Goal: Transaction & Acquisition: Purchase product/service

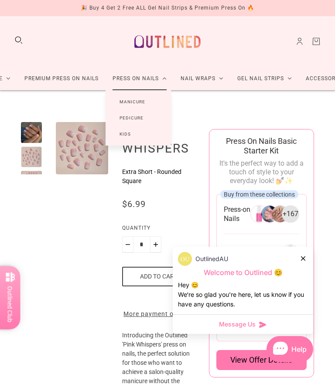
click at [122, 103] on link "Manicure" at bounding box center [133, 102] width 54 height 16
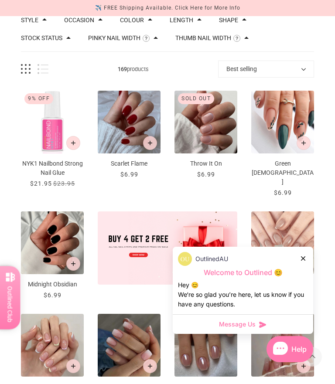
scroll to position [82, 0]
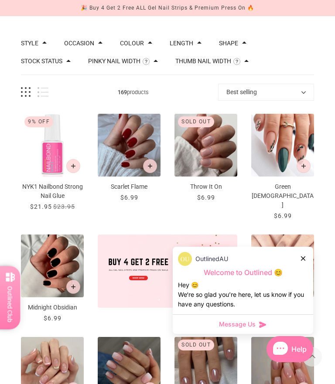
click at [307, 251] on div "OutlinedAU Welcome to Outlined 😊 Hey 😊 We‘re so glad you’re here, let us know i…" at bounding box center [243, 281] width 140 height 68
click at [120, 159] on img "Scarlet Flame" at bounding box center [129, 145] width 63 height 63
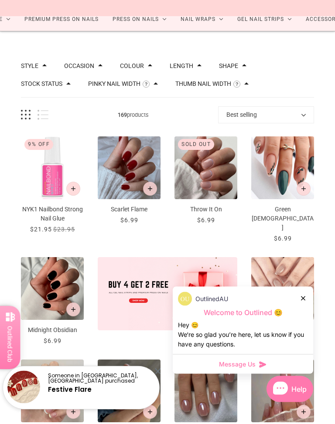
scroll to position [59, 0]
click at [307, 292] on div "OutlinedAU" at bounding box center [243, 299] width 130 height 14
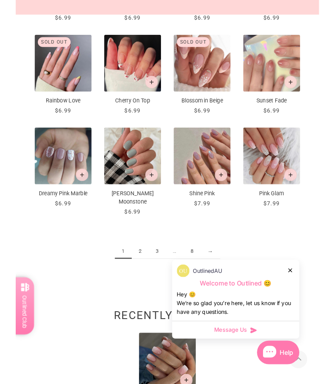
scroll to position [626, 0]
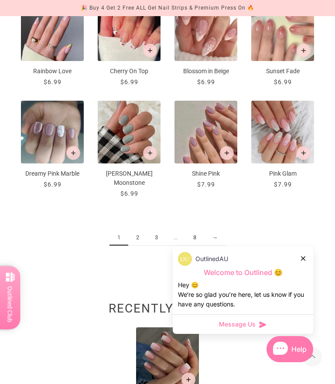
click at [303, 262] on div at bounding box center [303, 258] width 5 height 9
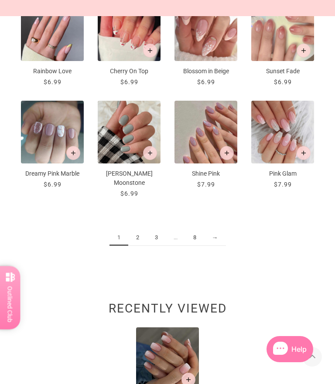
click at [138, 230] on link "2" at bounding box center [137, 238] width 19 height 16
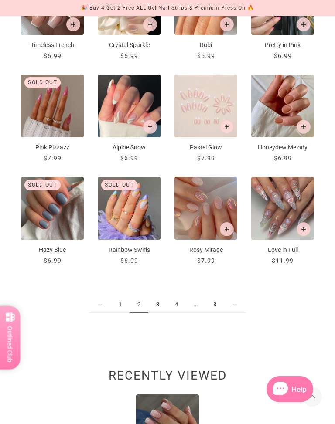
scroll to position [570, 0]
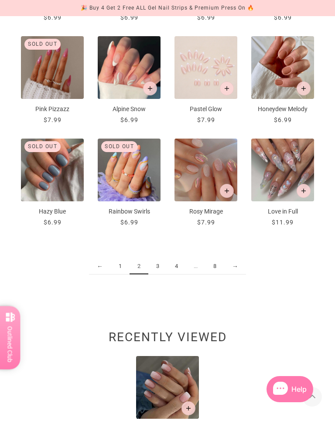
click at [154, 262] on link "3" at bounding box center [157, 267] width 19 height 16
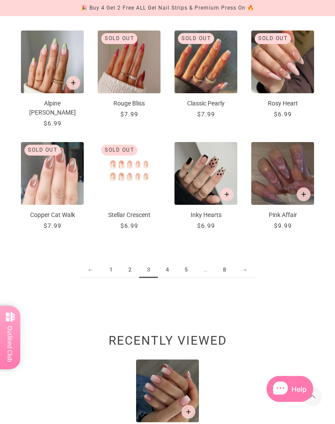
scroll to position [575, 0]
click at [169, 267] on link "4" at bounding box center [167, 270] width 19 height 16
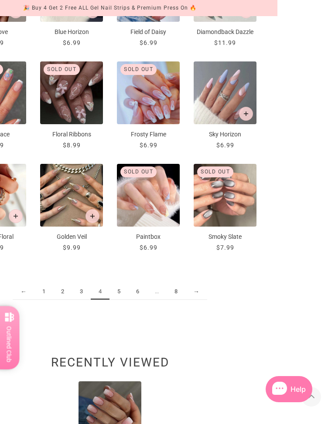
scroll to position [538, 0]
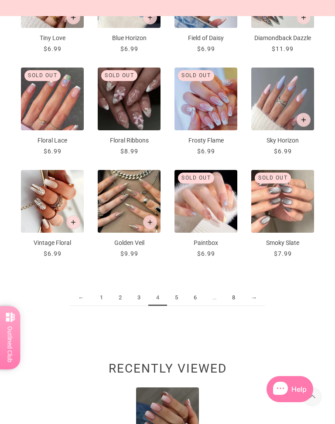
click at [178, 297] on link "5" at bounding box center [176, 298] width 19 height 16
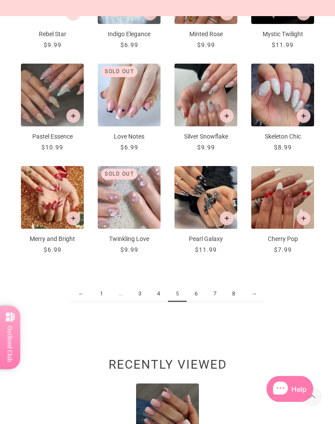
scroll to position [551, 0]
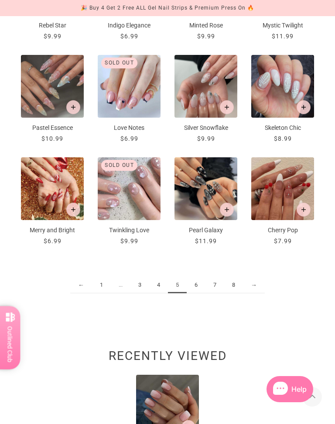
click at [197, 284] on link "6" at bounding box center [196, 285] width 19 height 16
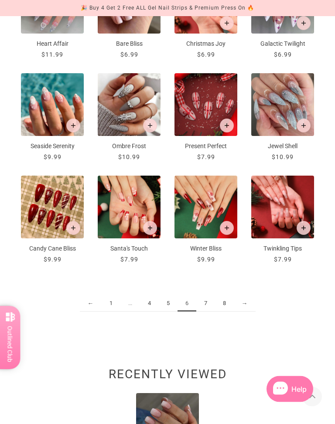
scroll to position [533, 0]
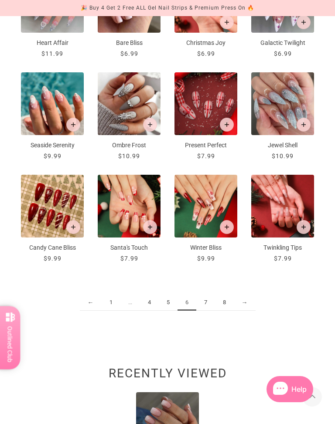
click at [205, 301] on link "7" at bounding box center [205, 303] width 19 height 16
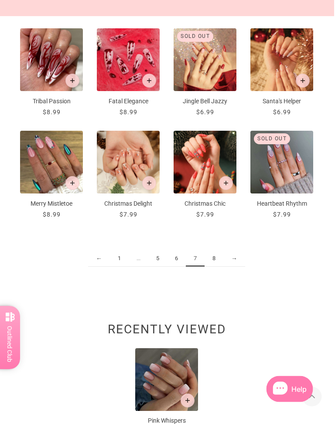
scroll to position [578, 1]
click at [219, 251] on link "8" at bounding box center [214, 259] width 19 height 16
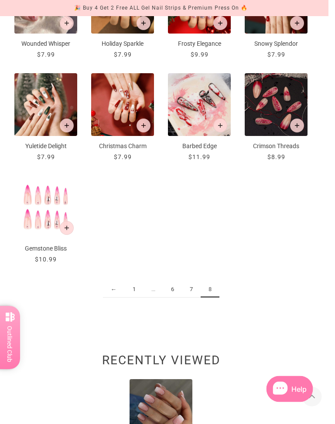
scroll to position [430, 7]
click at [130, 284] on link "1" at bounding box center [134, 290] width 19 height 16
